Goal: Task Accomplishment & Management: Use online tool/utility

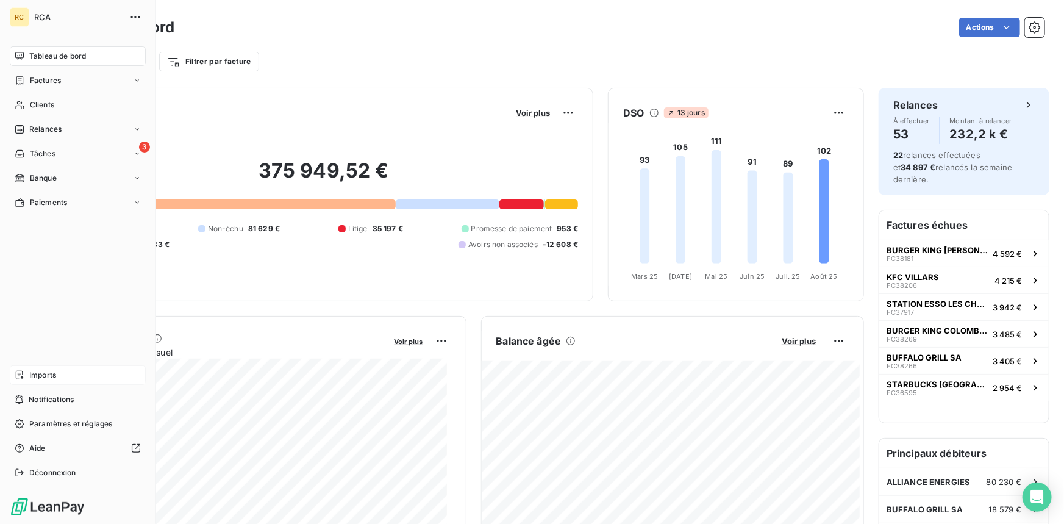
click at [23, 375] on icon at bounding box center [20, 375] width 10 height 10
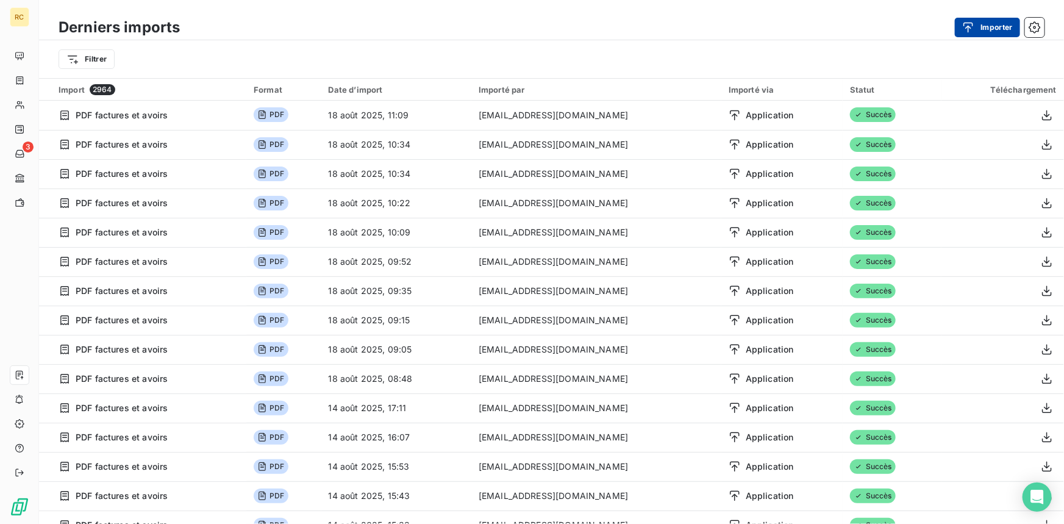
click at [994, 21] on button "Importer" at bounding box center [987, 28] width 65 height 20
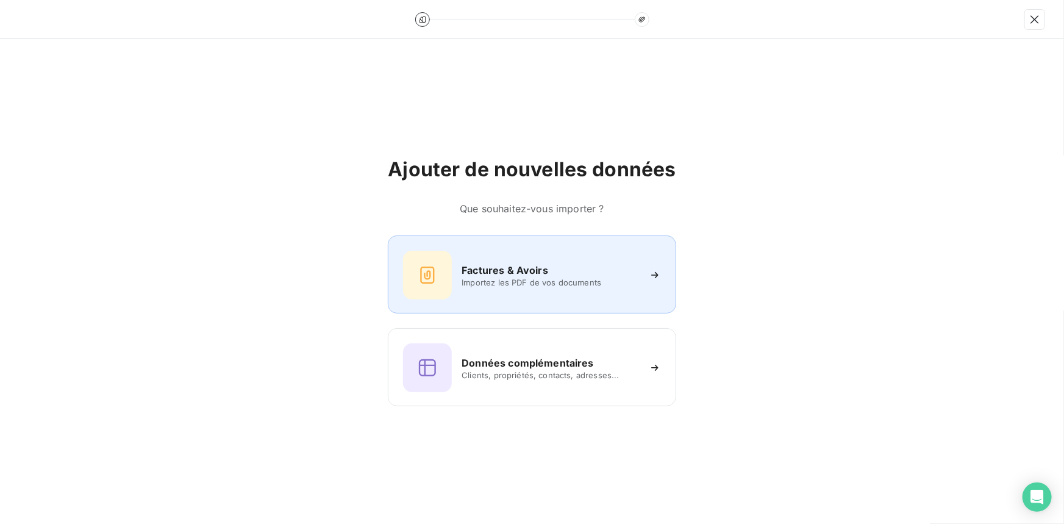
click at [474, 263] on h6 "Factures & Avoirs" at bounding box center [504, 270] width 87 height 15
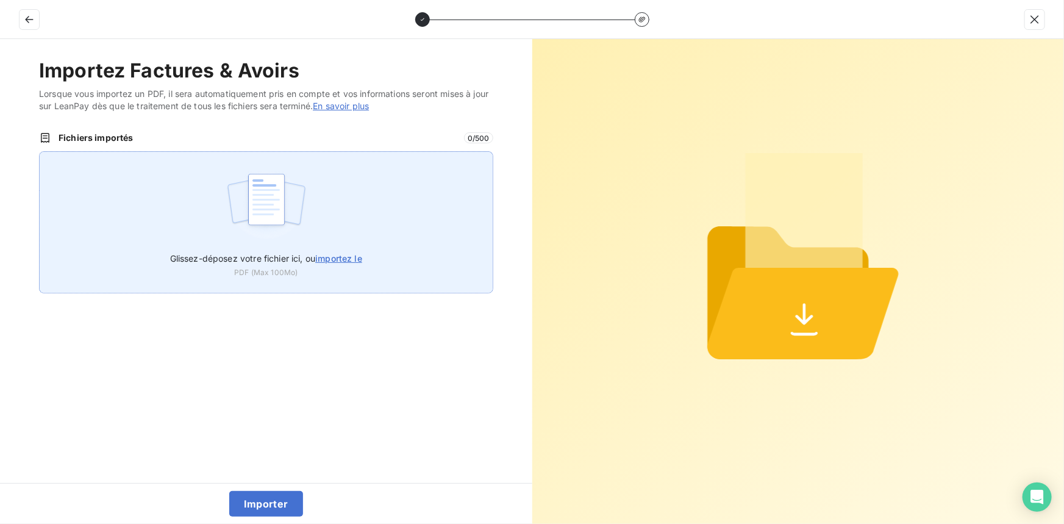
click at [333, 258] on span "importez le" at bounding box center [338, 258] width 47 height 10
click at [40, 152] on input "Glissez-déposez votre fichier ici, ou importez le" at bounding box center [39, 151] width 1 height 1
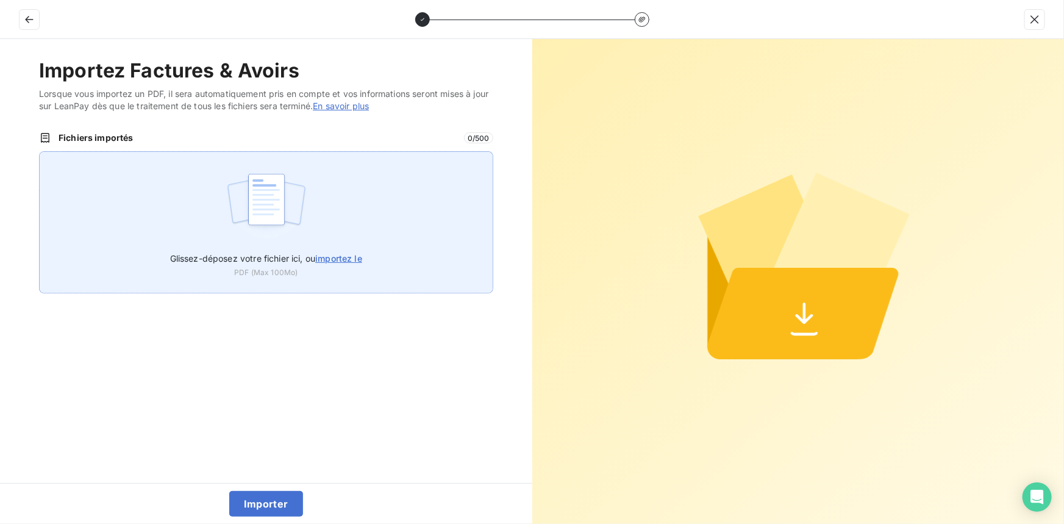
type input "C:\fakepath\FC38548.pdf"
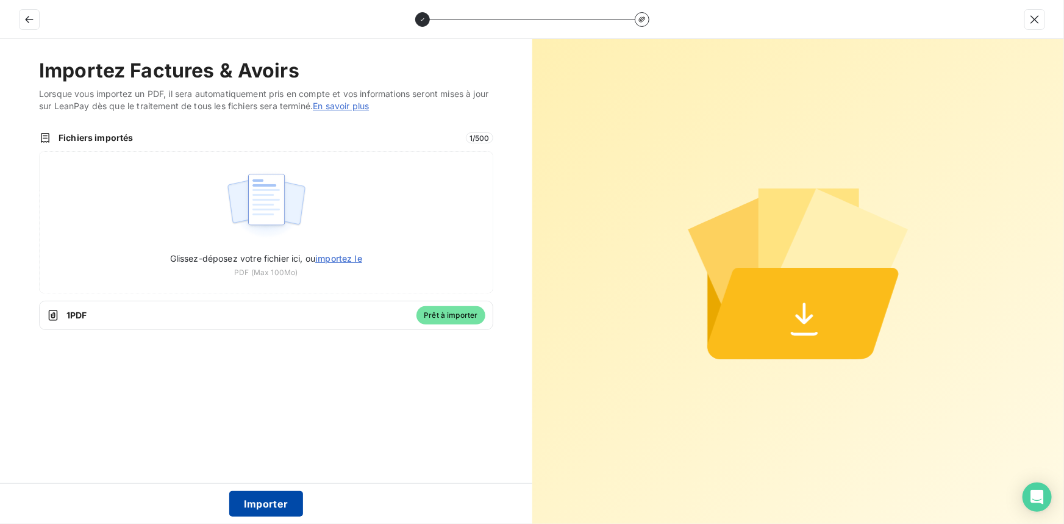
click at [256, 502] on button "Importer" at bounding box center [266, 504] width 74 height 26
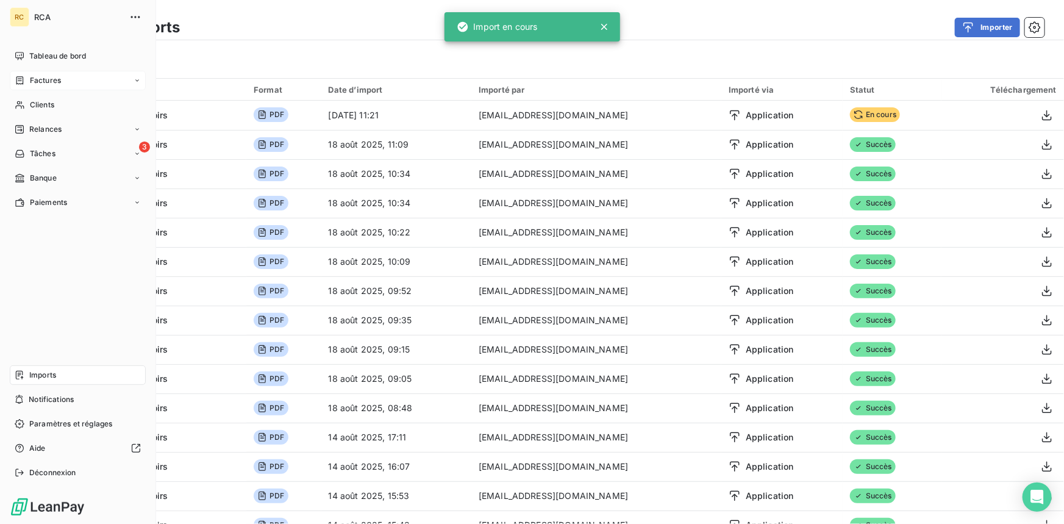
click at [27, 79] on div "Factures" at bounding box center [38, 80] width 46 height 11
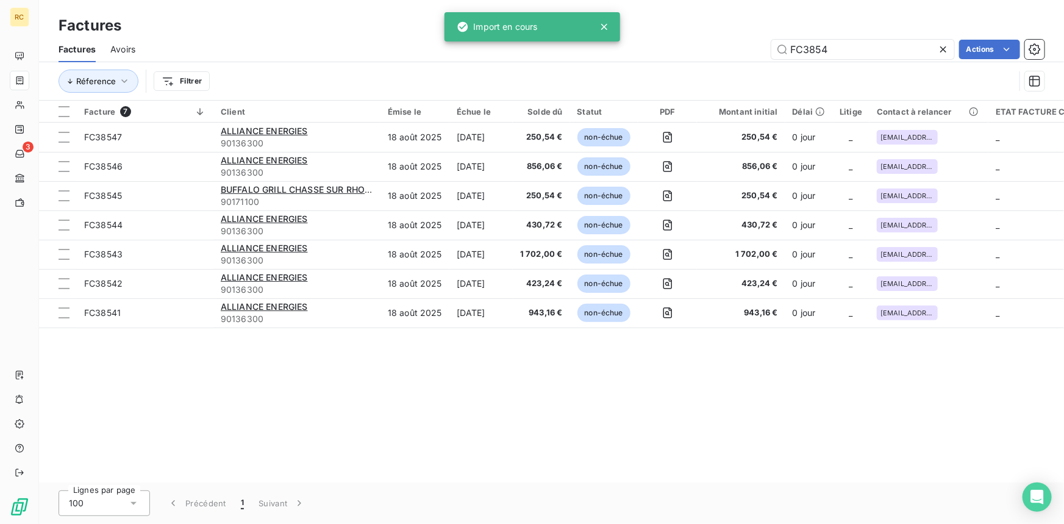
drag, startPoint x: 852, startPoint y: 49, endPoint x: 700, endPoint y: 45, distance: 151.2
click at [700, 45] on div "FC3854 Actions" at bounding box center [597, 50] width 894 height 20
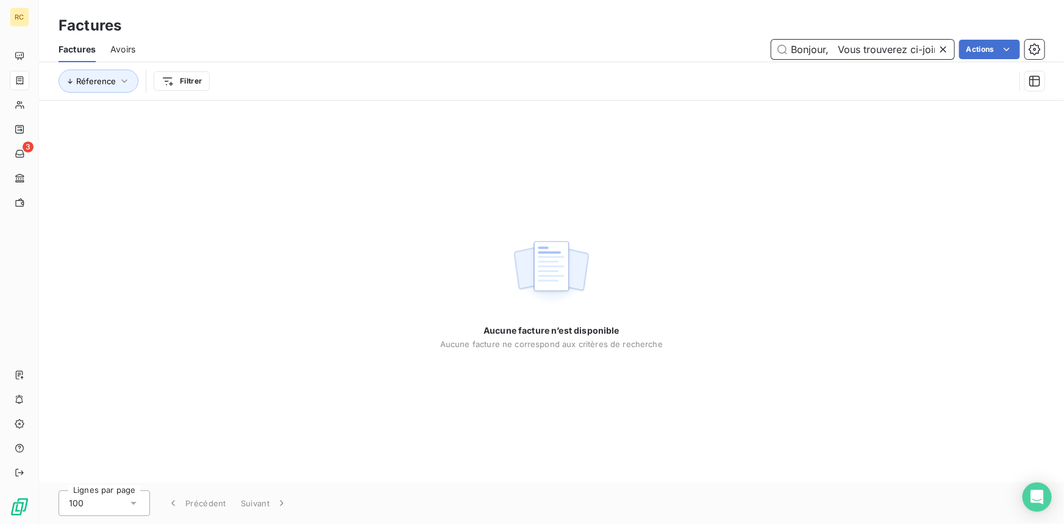
click at [809, 48] on input "Bonjour, Vous trouverez ci-joint, à votre aimable attention, la facture corresp…" at bounding box center [862, 50] width 183 height 20
paste input "FC38548"
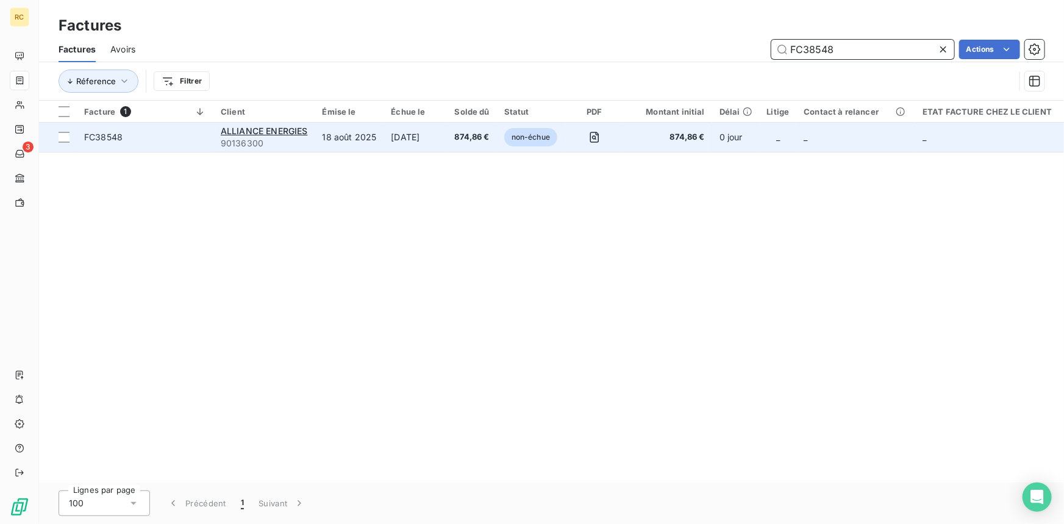
type input "FC38548"
click at [105, 137] on span "FC38548" at bounding box center [103, 137] width 38 height 10
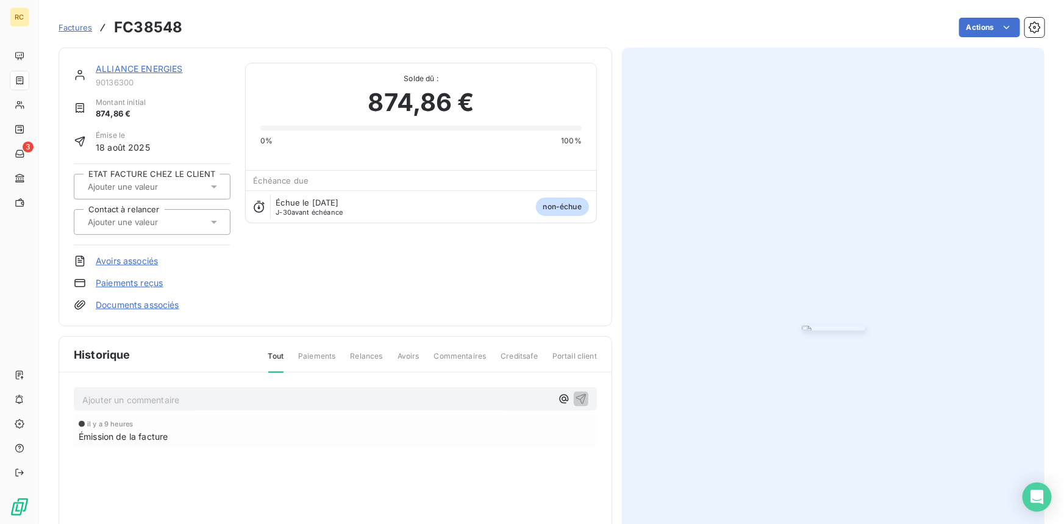
click at [147, 309] on link "Documents associés" at bounding box center [138, 305] width 84 height 12
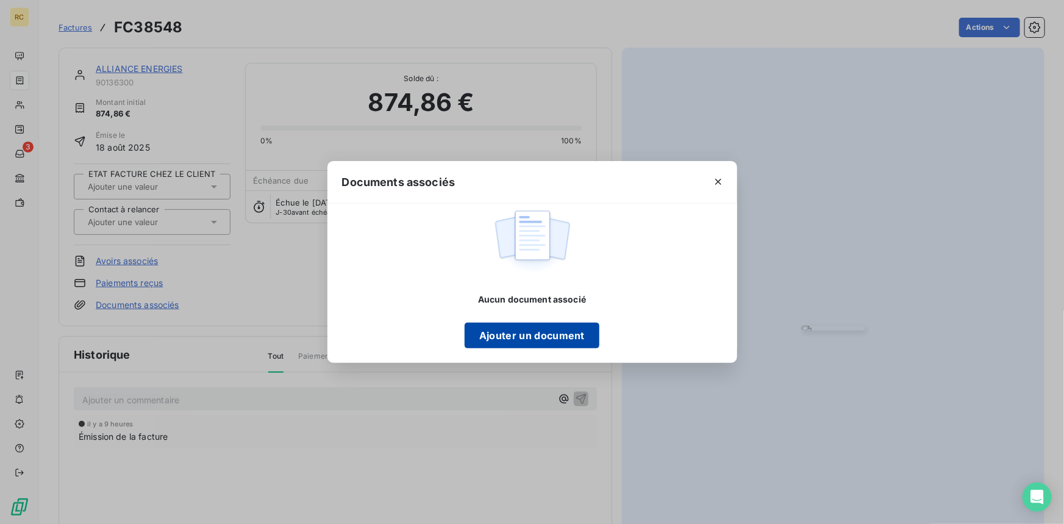
click at [506, 338] on button "Ajouter un document" at bounding box center [531, 335] width 135 height 26
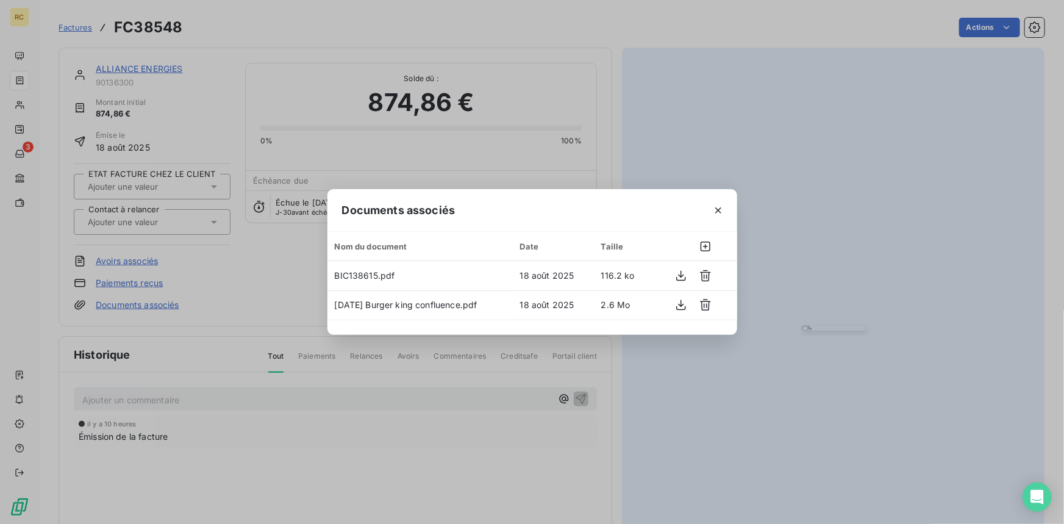
click at [619, 46] on div "Documents associés Nom du document Date Taille BIC138615.pdf [DATE] 116.2 ko [D…" at bounding box center [532, 262] width 1064 height 524
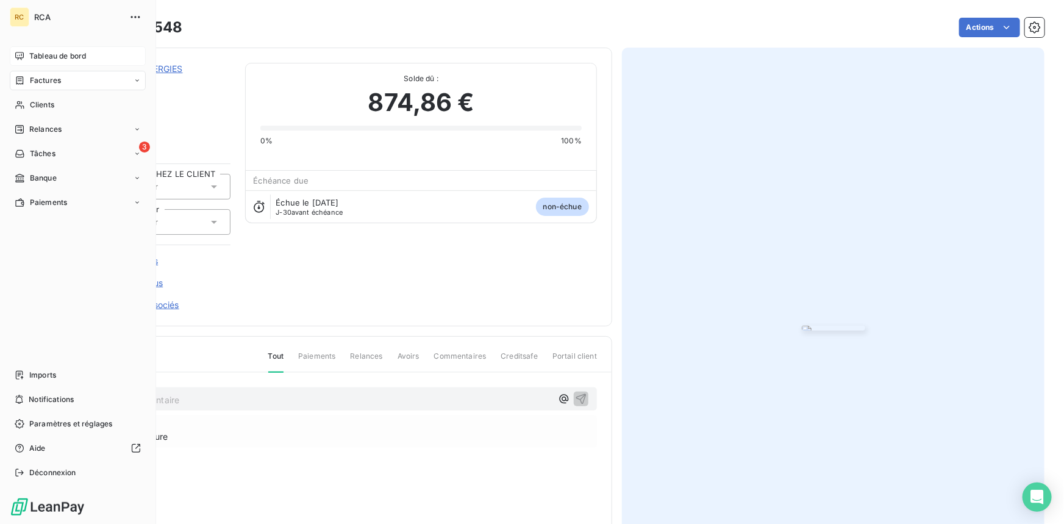
click at [24, 54] on div "Tableau de bord" at bounding box center [78, 56] width 136 height 20
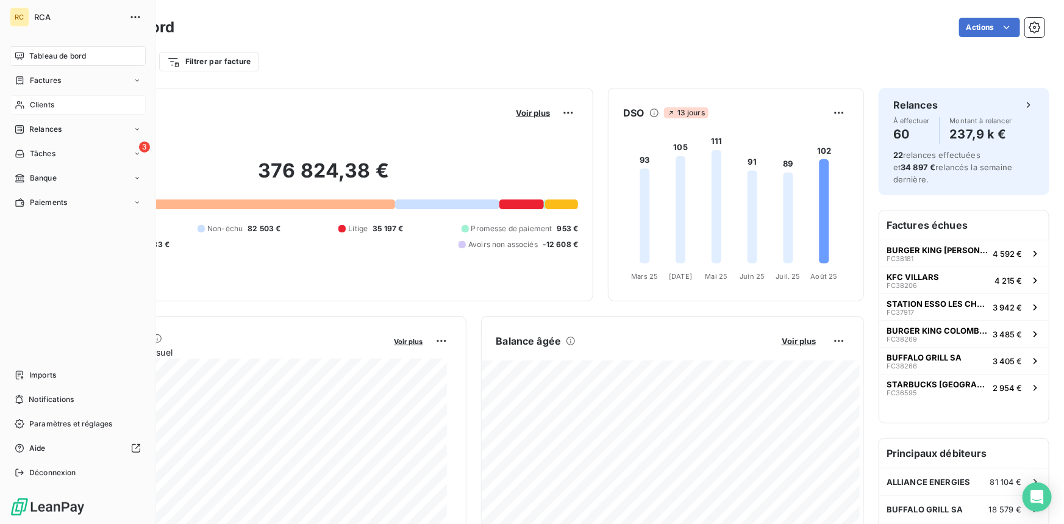
click at [33, 103] on span "Clients" at bounding box center [42, 104] width 24 height 11
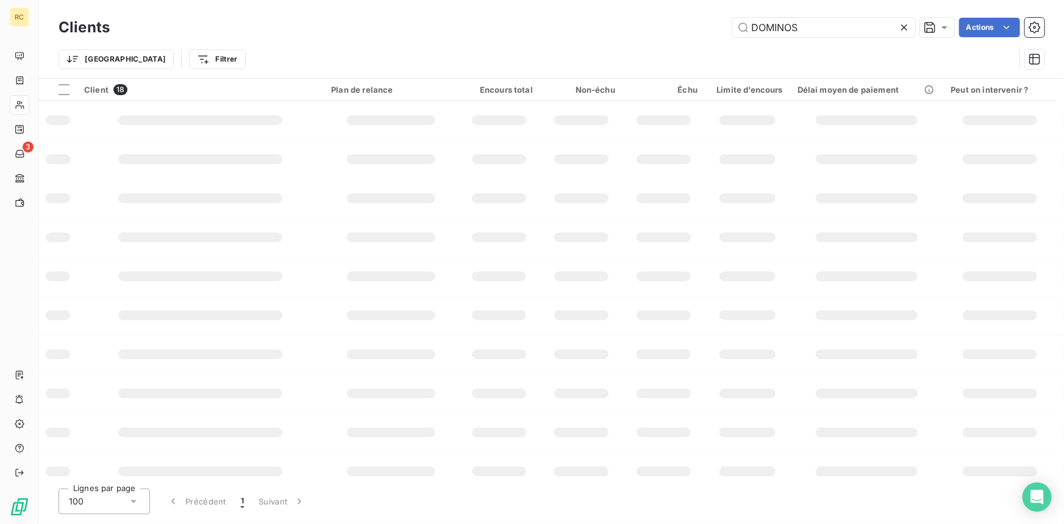
type input "DOMINOS"
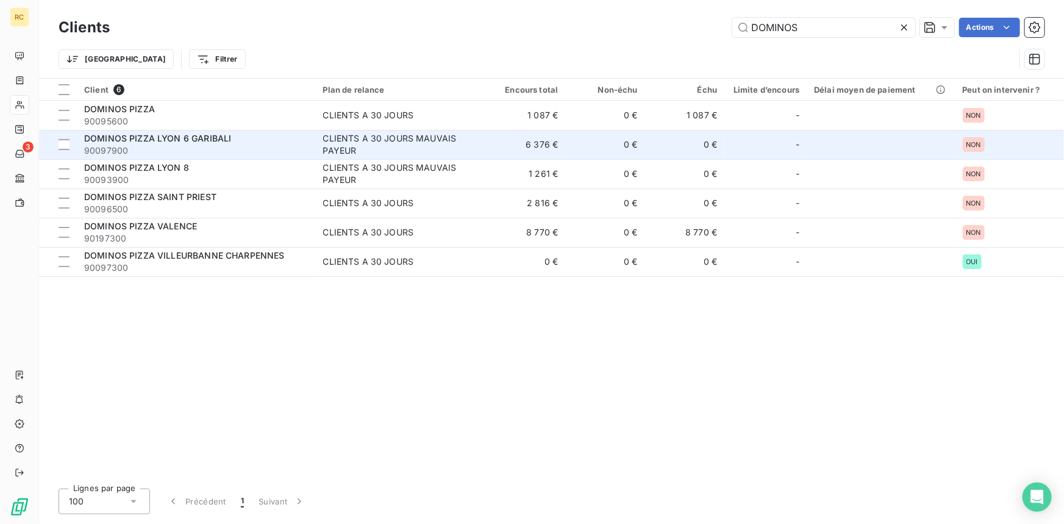
click at [112, 141] on span "DOMINOS PIZZA LYON 6 GARIBALI" at bounding box center [157, 138] width 147 height 10
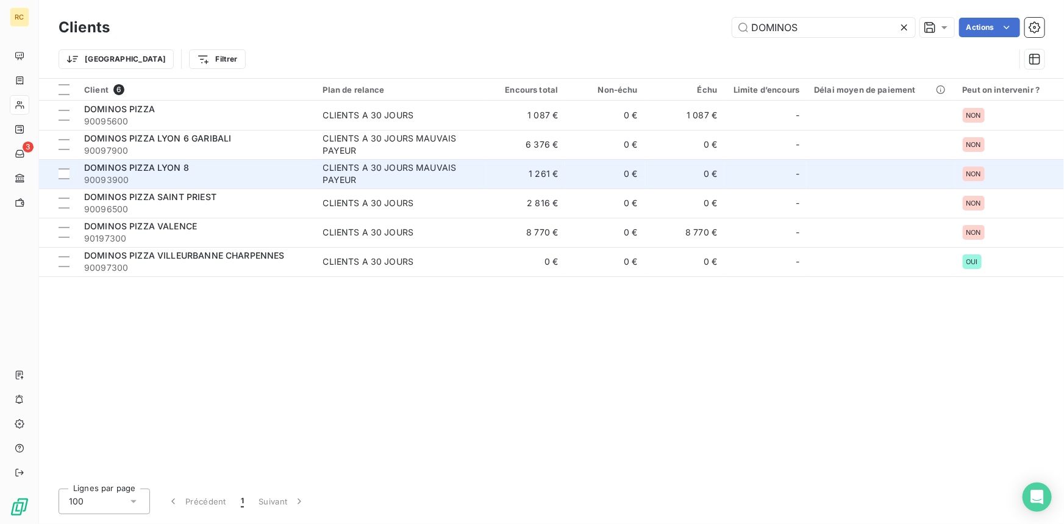
click at [135, 174] on span "90093900" at bounding box center [196, 180] width 224 height 12
